Goal: Task Accomplishment & Management: Complete application form

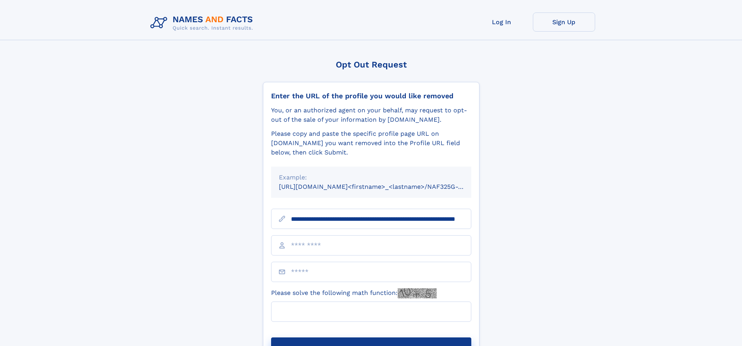
scroll to position [0, 65]
type input "**********"
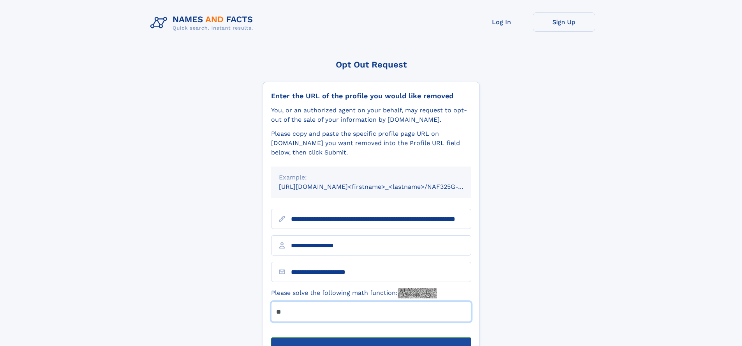
type input "**"
click at [371, 337] on button "Submit Opt Out Request" at bounding box center [371, 349] width 200 height 25
